Goal: Task Accomplishment & Management: Manage account settings

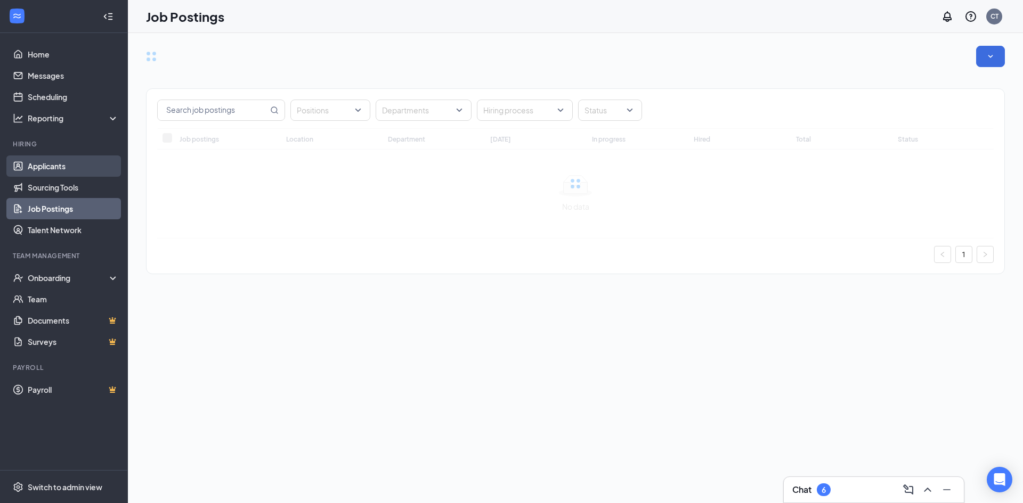
click at [50, 168] on link "Applicants" at bounding box center [73, 166] width 91 height 21
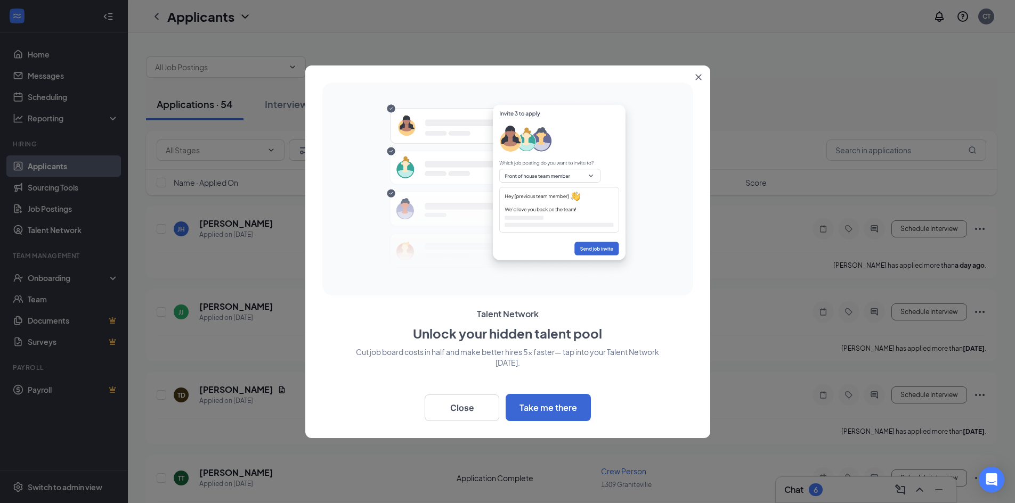
click at [704, 75] on button "Close" at bounding box center [700, 75] width 19 height 19
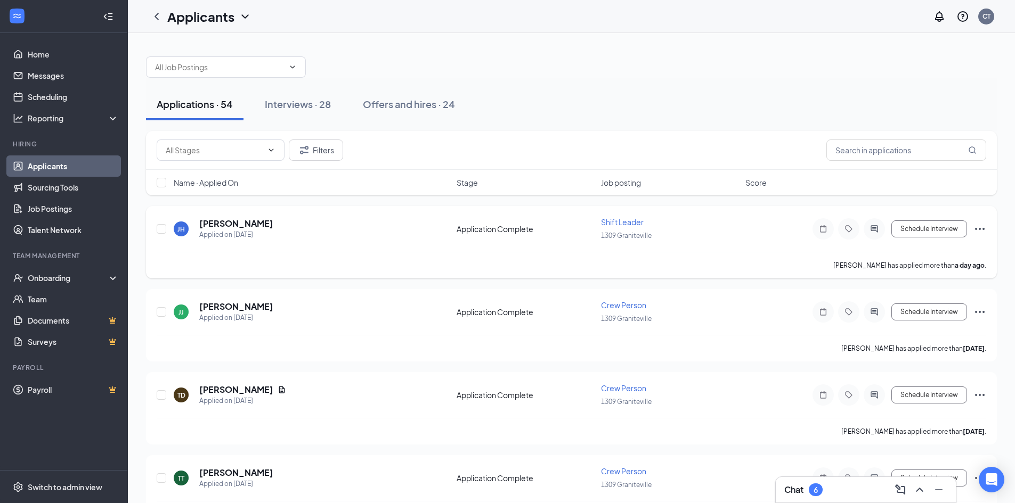
click at [619, 223] on span "Shift Leader" at bounding box center [622, 222] width 43 height 10
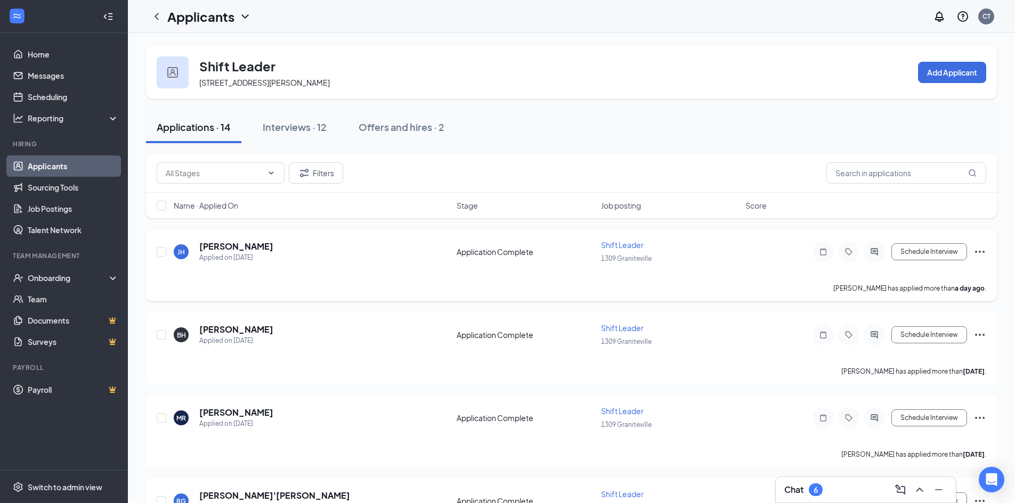
click at [984, 251] on icon "Ellipses" at bounding box center [980, 252] width 10 height 2
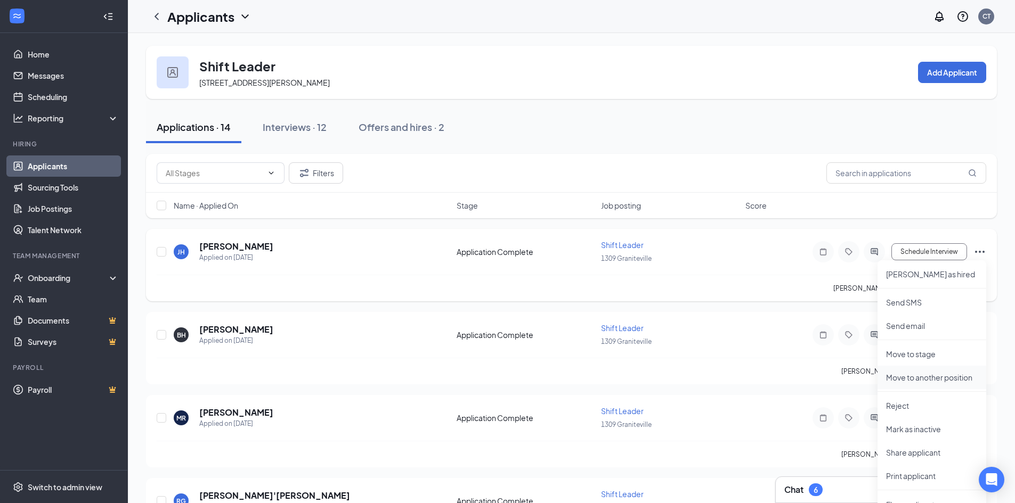
click at [931, 380] on p "Move to another position" at bounding box center [932, 377] width 92 height 11
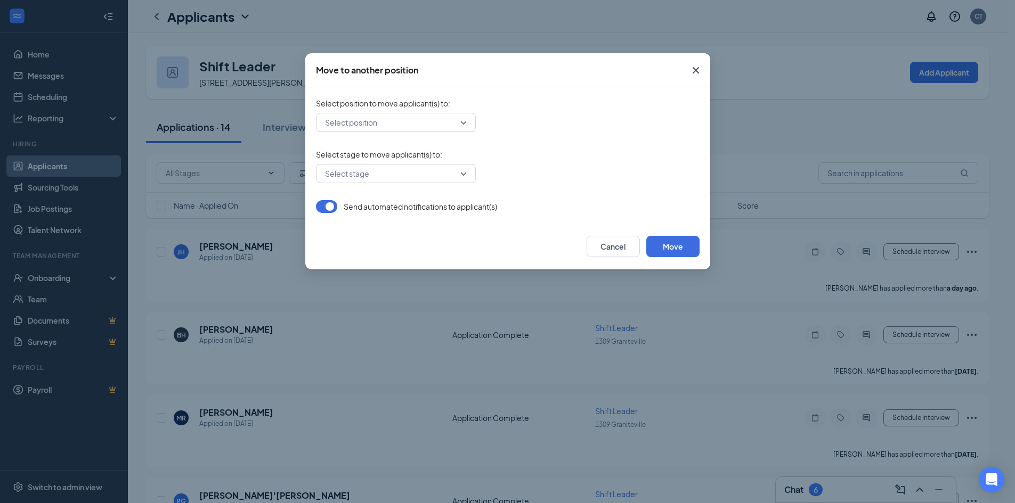
click at [464, 123] on div "Select position" at bounding box center [396, 122] width 160 height 19
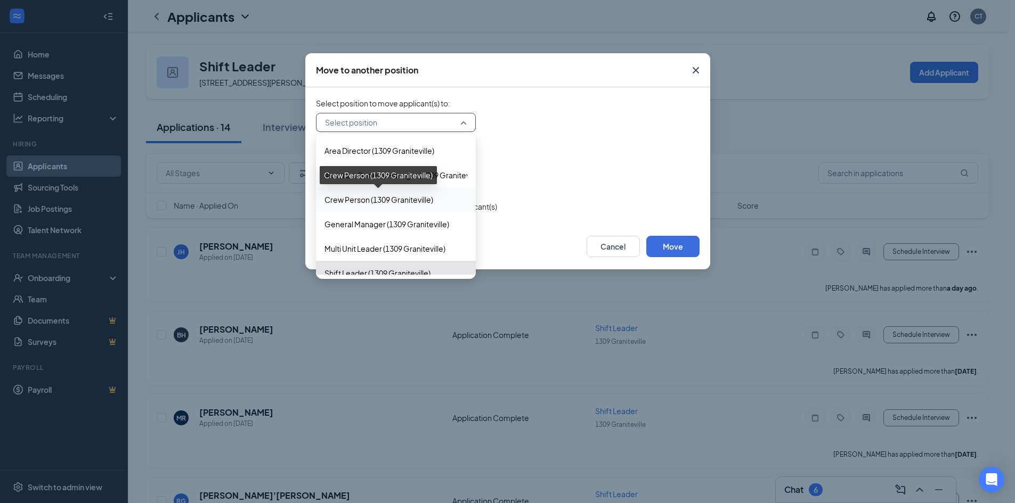
click at [332, 200] on span "Crew Person (1309 Graniteville)" at bounding box center [378, 200] width 109 height 12
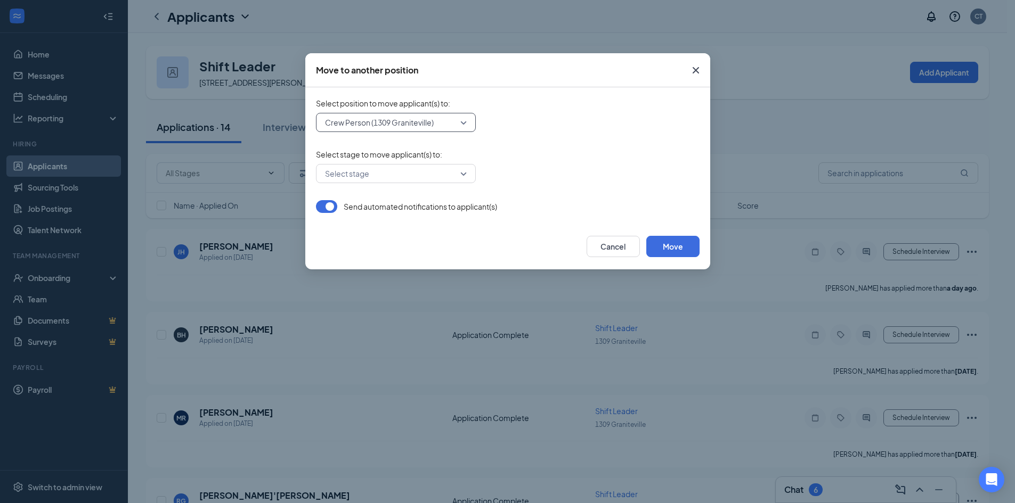
click at [462, 176] on div "Select stage" at bounding box center [396, 173] width 160 height 19
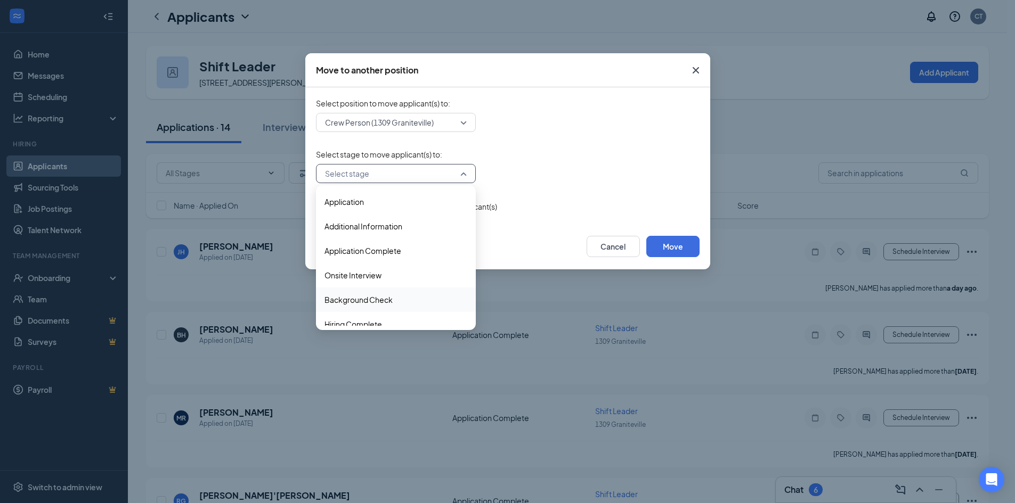
click at [367, 302] on span "Background Check" at bounding box center [358, 300] width 68 height 12
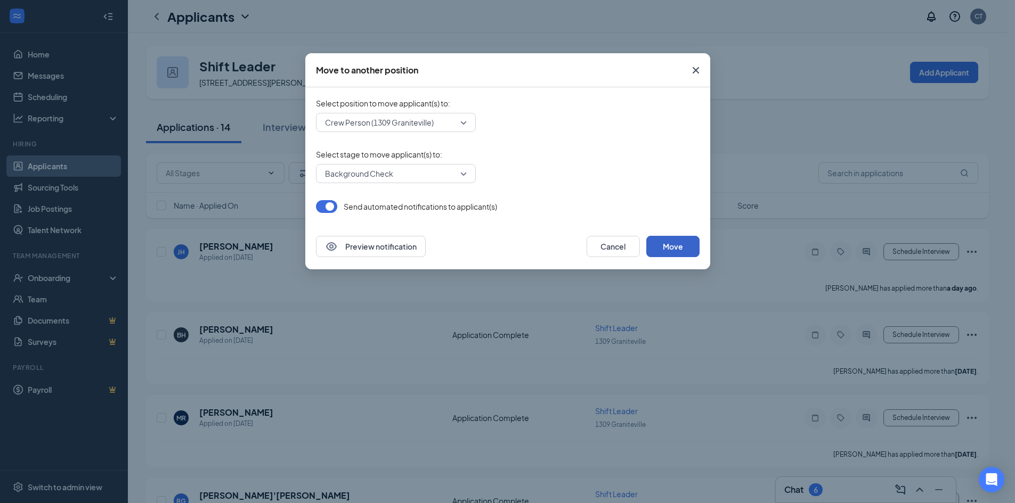
click at [677, 242] on button "Move" at bounding box center [672, 246] width 53 height 21
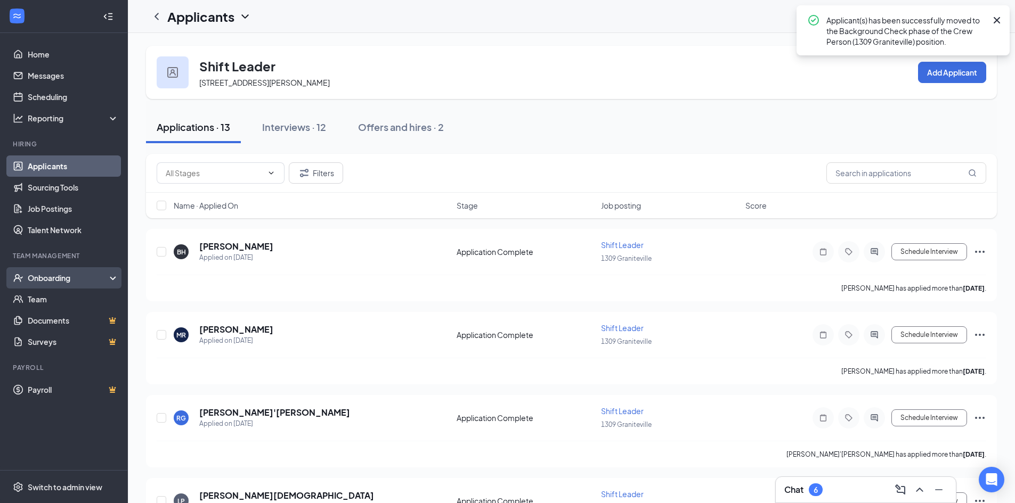
click at [53, 281] on div "Onboarding" at bounding box center [69, 278] width 82 height 11
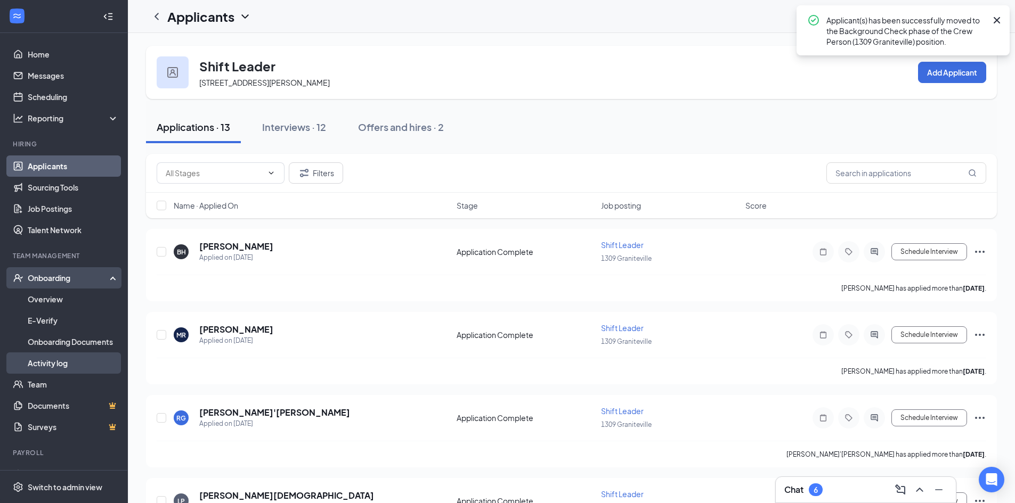
click at [51, 367] on link "Activity log" at bounding box center [73, 363] width 91 height 21
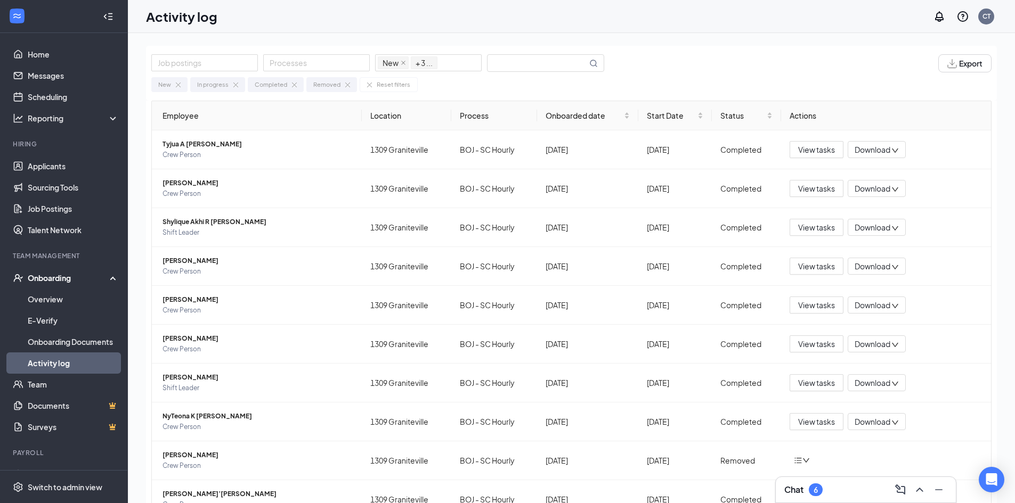
click at [41, 279] on div "Onboarding" at bounding box center [69, 278] width 82 height 11
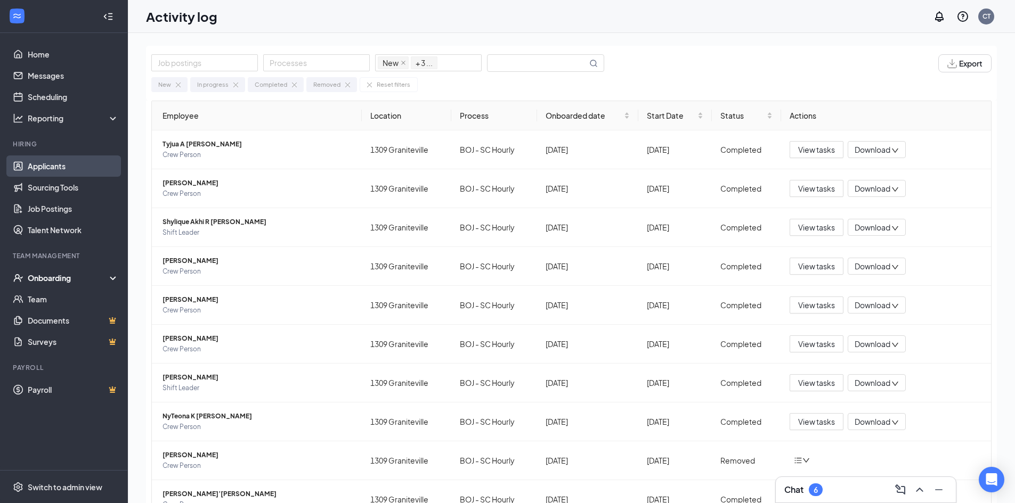
click at [46, 168] on link "Applicants" at bounding box center [73, 166] width 91 height 21
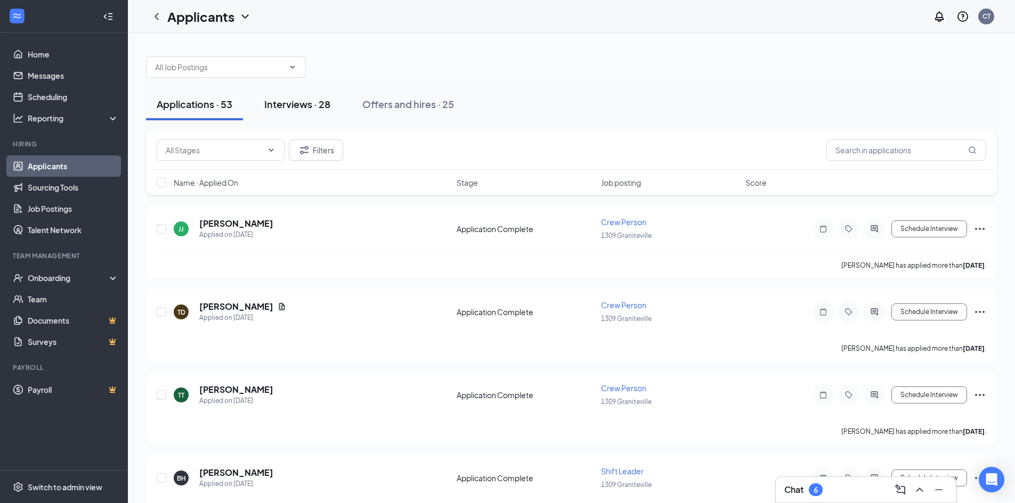
click at [287, 105] on div "Interviews · 28" at bounding box center [297, 103] width 66 height 13
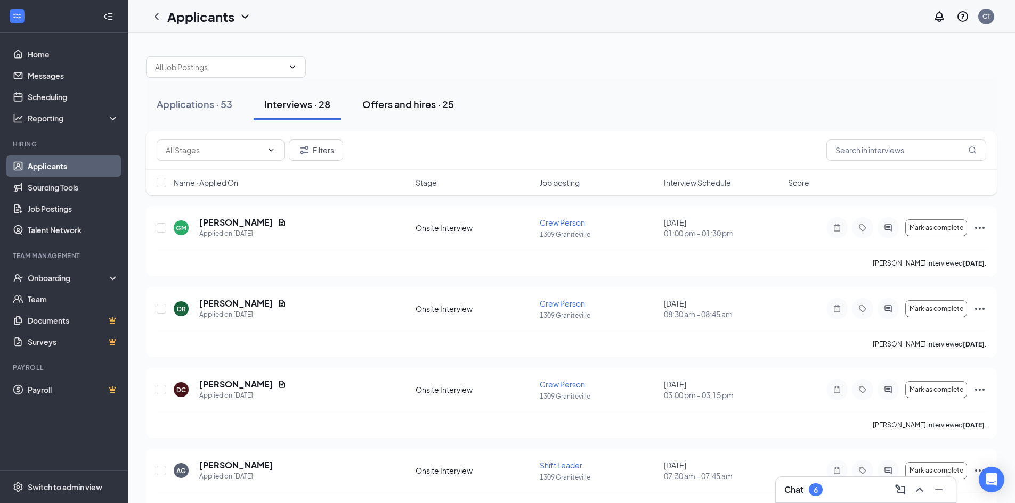
click at [385, 107] on div "Offers and hires · 25" at bounding box center [408, 103] width 92 height 13
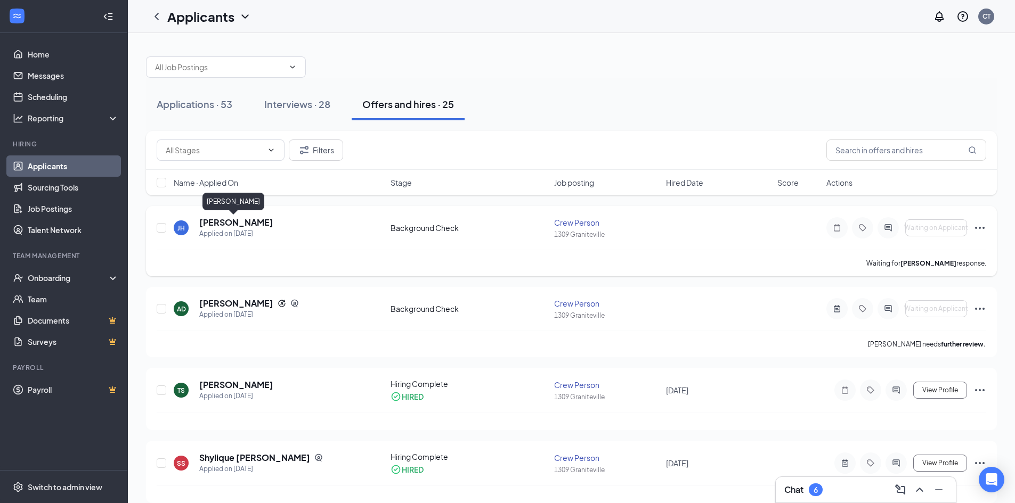
click at [211, 225] on h5 "[PERSON_NAME]" at bounding box center [236, 223] width 74 height 12
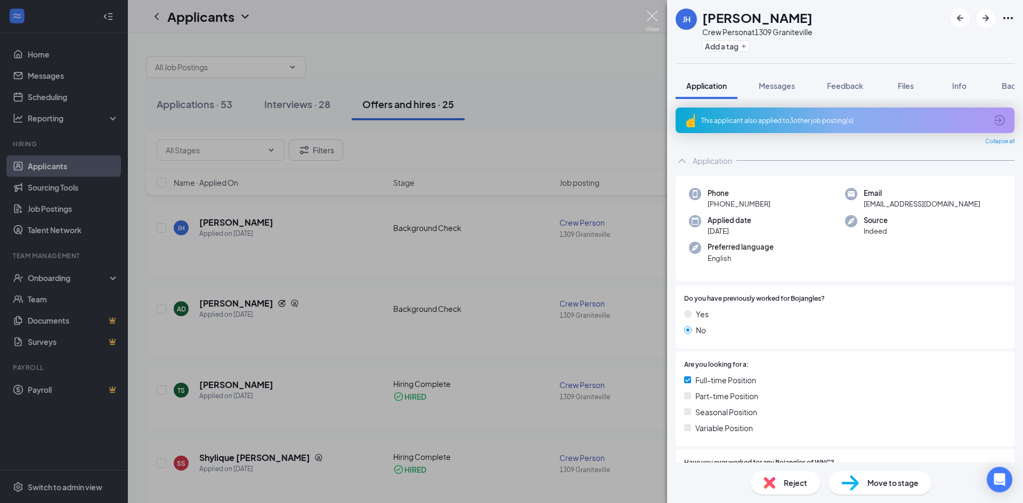
click at [647, 17] on img at bounding box center [652, 21] width 13 height 21
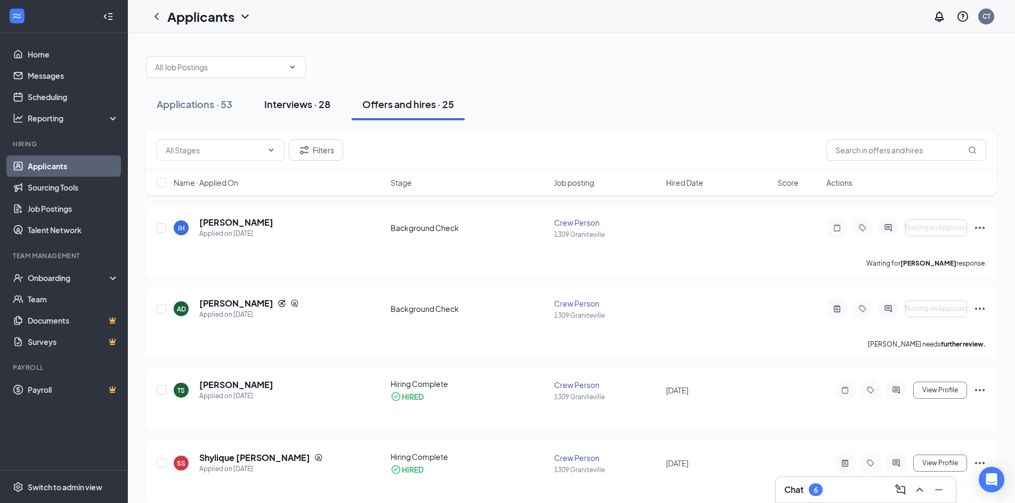
click at [292, 103] on div "Interviews · 28" at bounding box center [297, 103] width 66 height 13
